Goal: Task Accomplishment & Management: Manage account settings

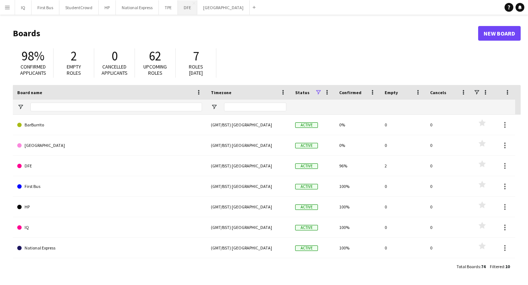
click at [183, 10] on button "DFE Close" at bounding box center [187, 7] width 19 height 14
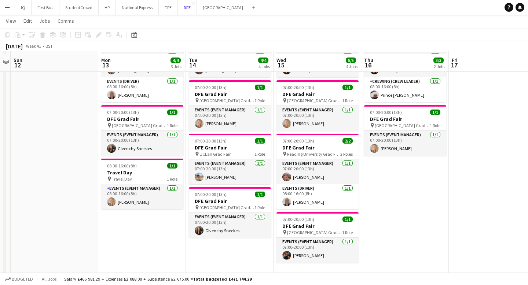
scroll to position [58, 0]
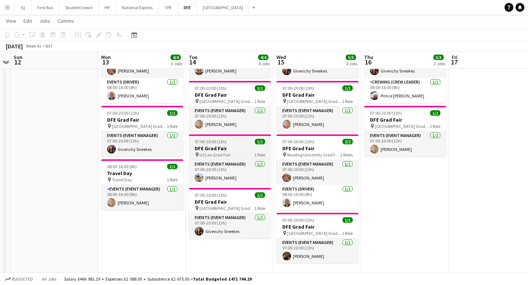
click at [234, 151] on h3 "DFE Grad Fair" at bounding box center [230, 148] width 82 height 7
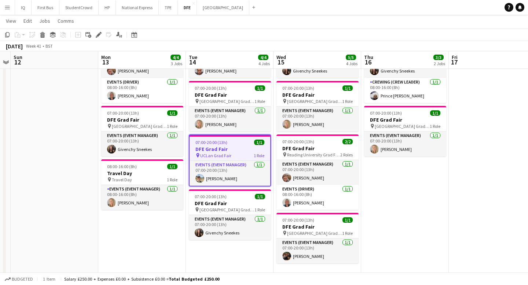
click at [234, 151] on h3 "DFE Grad Fair" at bounding box center [230, 149] width 81 height 7
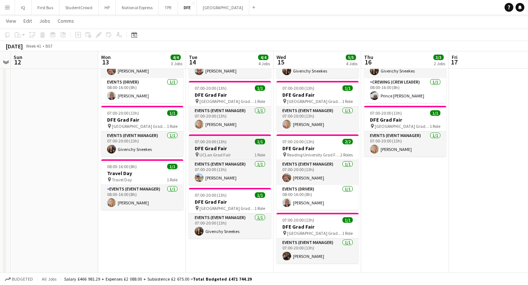
click at [234, 151] on h3 "DFE Grad Fair" at bounding box center [230, 148] width 82 height 7
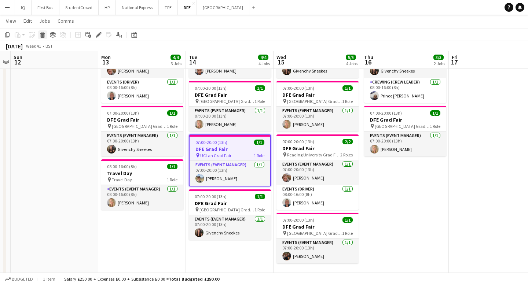
click at [40, 36] on icon "Delete" at bounding box center [43, 35] width 6 height 6
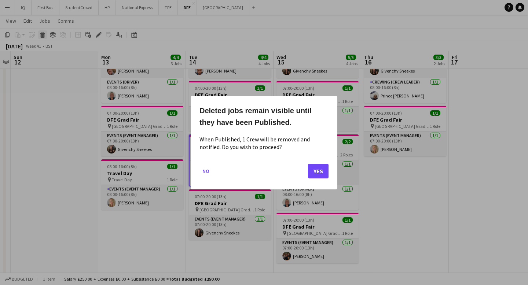
scroll to position [0, 0]
click at [323, 166] on button "Yes" at bounding box center [318, 171] width 21 height 15
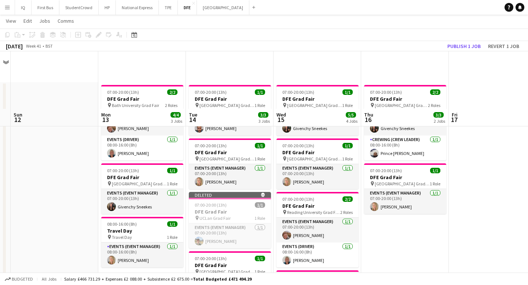
scroll to position [58, 0]
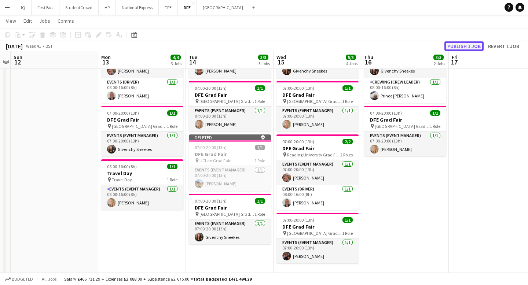
click at [463, 47] on button "Publish 1 job" at bounding box center [463, 46] width 39 height 10
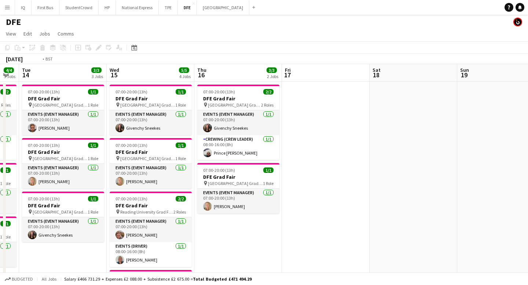
scroll to position [0, 164]
